Goal: Task Accomplishment & Management: Manage account settings

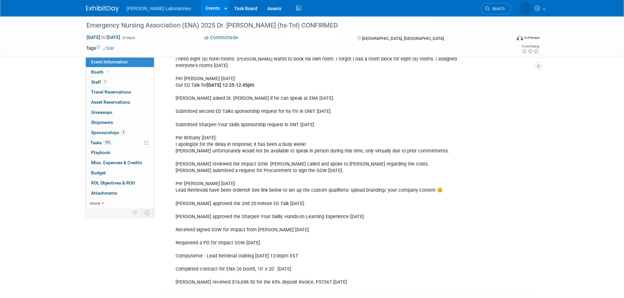
click at [201, 5] on link "Events" at bounding box center [213, 8] width 24 height 16
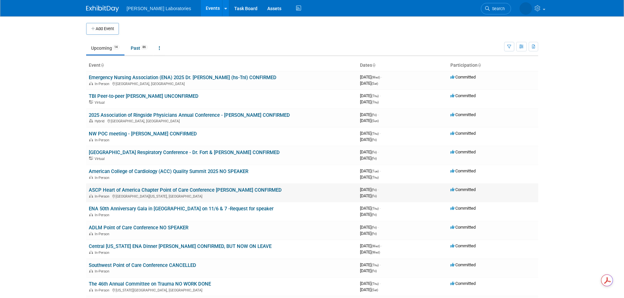
click at [136, 190] on link "ASCP Heart of America Chapter Point of Care Conference [PERSON_NAME] CONFIRMED" at bounding box center [185, 190] width 193 height 6
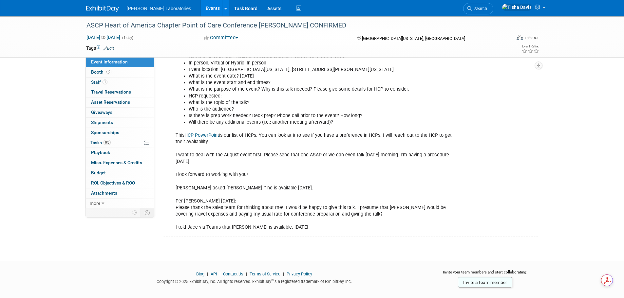
scroll to position [315, 0]
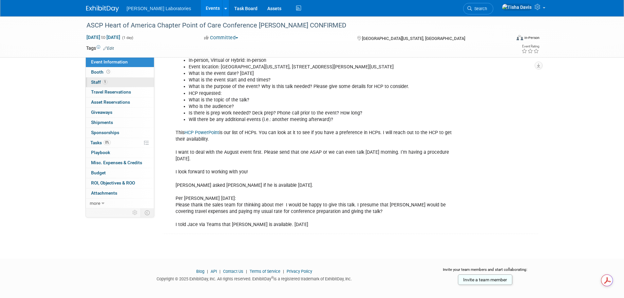
click at [96, 81] on span "Staff 1" at bounding box center [99, 82] width 16 height 5
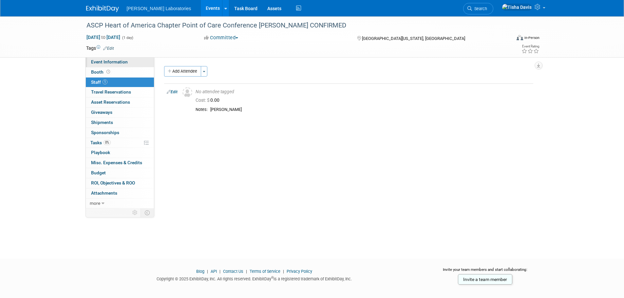
click at [98, 62] on span "Event Information" at bounding box center [109, 61] width 37 height 5
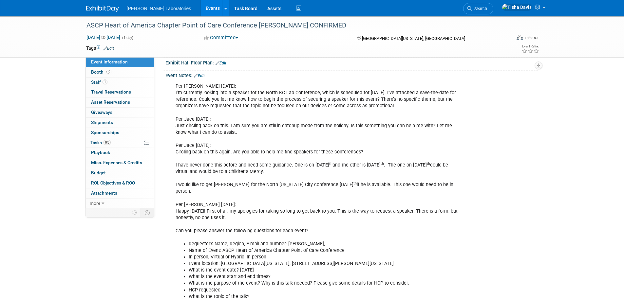
scroll to position [85, 0]
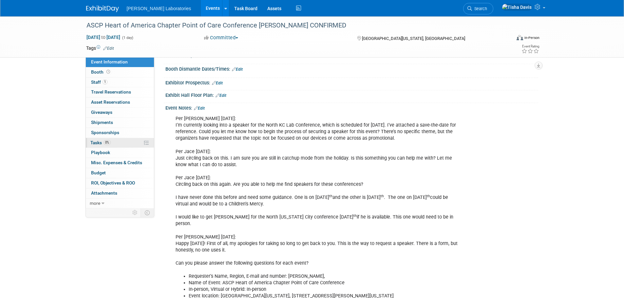
click at [93, 141] on span "Tasks 0%" at bounding box center [100, 142] width 20 height 5
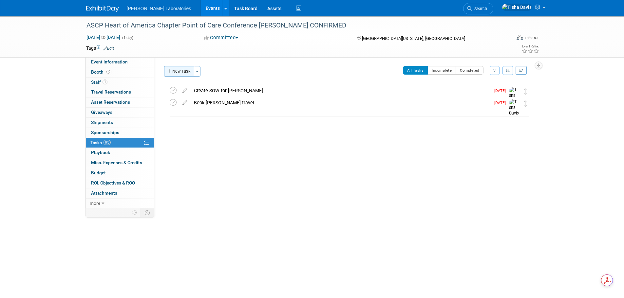
click at [178, 71] on button "New Task" at bounding box center [179, 71] width 30 height 10
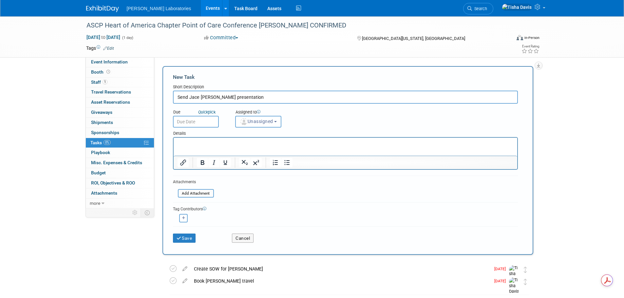
type input "Send Jace Dr. Mahler's presentation"
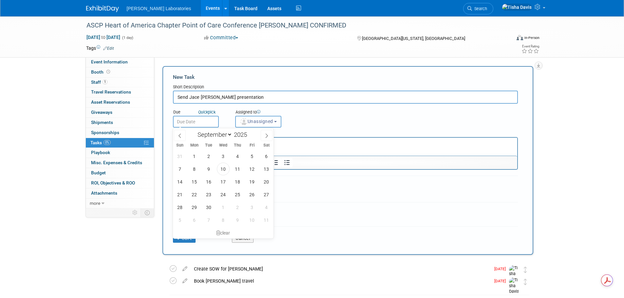
click at [194, 124] on input "text" at bounding box center [196, 122] width 46 height 12
click at [237, 171] on span "11" at bounding box center [237, 169] width 13 height 13
type input "Sep 11, 2025"
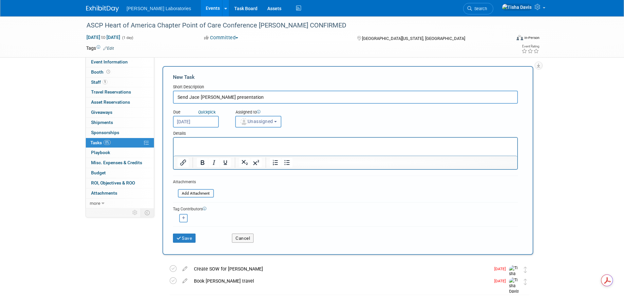
click at [277, 122] on b "button" at bounding box center [275, 121] width 3 height 1
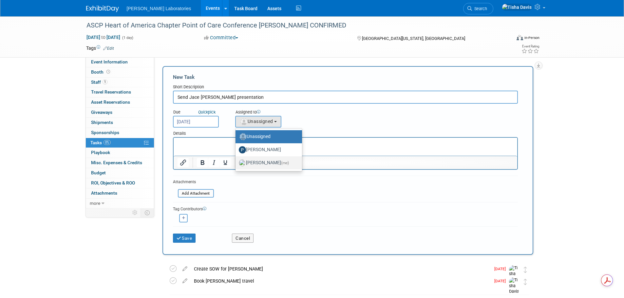
click at [260, 166] on label "Tisha Davis (me)" at bounding box center [267, 163] width 57 height 10
click at [236, 164] on input "Tisha Davis (me)" at bounding box center [234, 162] width 4 height 4
select select "2770856e-d6b1-4121-bfe1-202d7e478624"
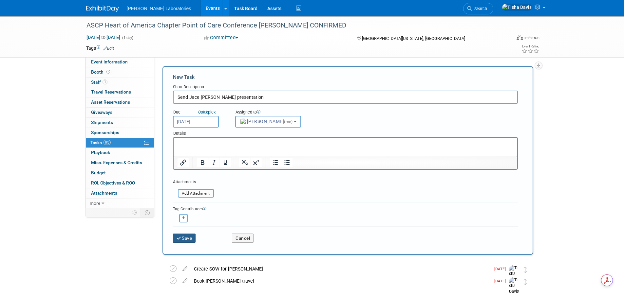
click at [187, 238] on button "Save" at bounding box center [184, 238] width 23 height 9
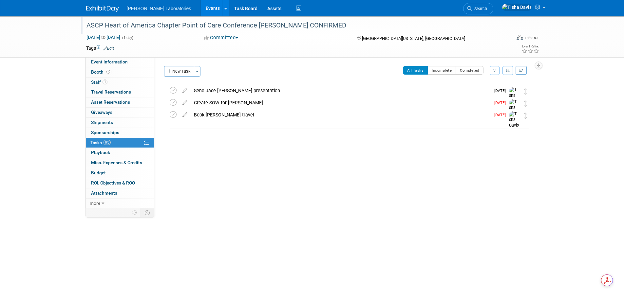
click at [185, 23] on div "ASCP Heart of America Chapter Point of Care Conference [PERSON_NAME] CONFIRMED" at bounding box center [292, 26] width 417 height 12
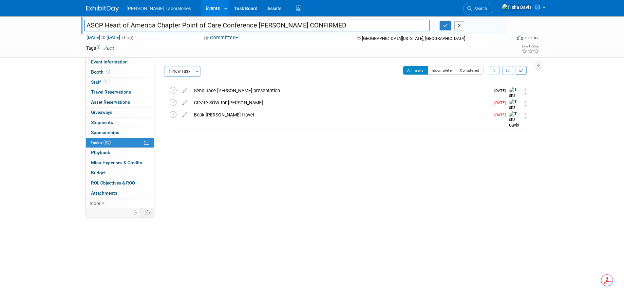
drag, startPoint x: 106, startPoint y: 25, endPoint x: 255, endPoint y: 22, distance: 149.6
click at [255, 22] on input "ASCP Heart of America Chapter Point of Care Conference [PERSON_NAME] CONFIRMED" at bounding box center [257, 25] width 346 height 11
click at [461, 26] on button "X" at bounding box center [459, 25] width 10 height 9
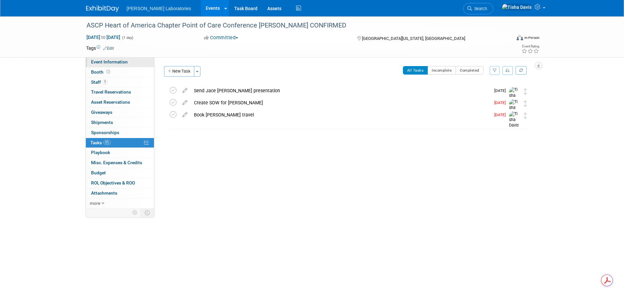
click at [124, 61] on span "Event Information" at bounding box center [109, 61] width 37 height 5
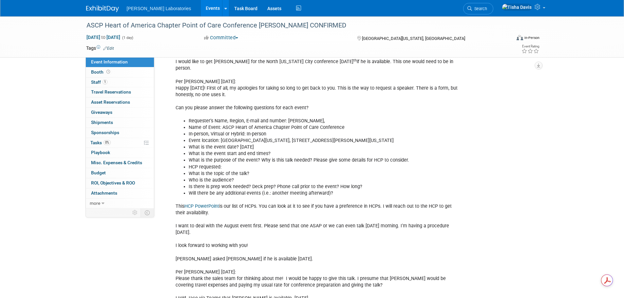
scroll to position [257, 0]
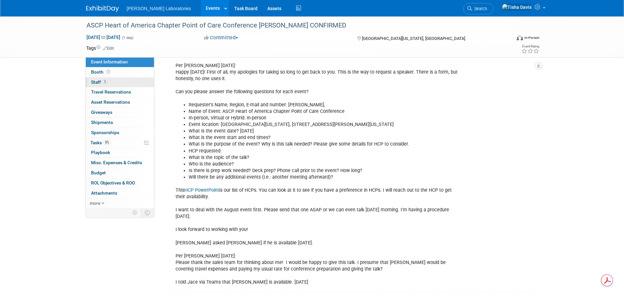
click at [97, 82] on span "Staff 1" at bounding box center [99, 82] width 16 height 5
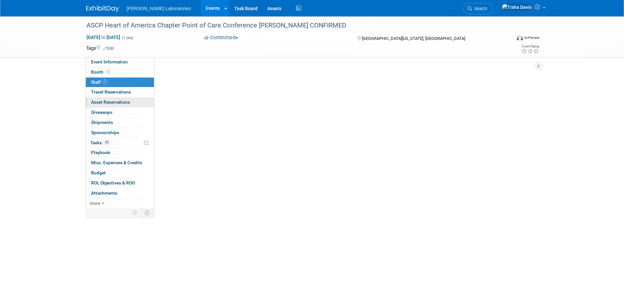
scroll to position [0, 0]
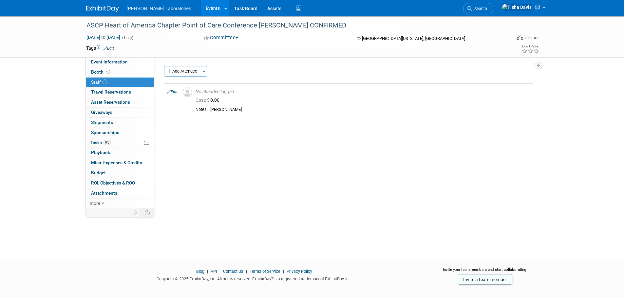
click at [201, 7] on link "Events" at bounding box center [213, 8] width 24 height 16
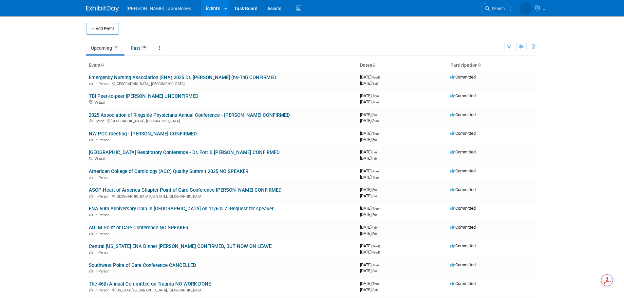
click at [179, 77] on link "Emergency Nursing Association (ENA) 2025 Dr. [PERSON_NAME] (hs-TnI) CONFIRMED" at bounding box center [183, 78] width 188 height 6
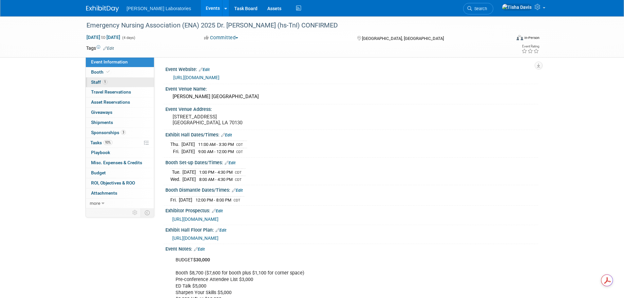
click at [93, 81] on span "Staff 1" at bounding box center [99, 82] width 16 height 5
